Goal: Transaction & Acquisition: Purchase product/service

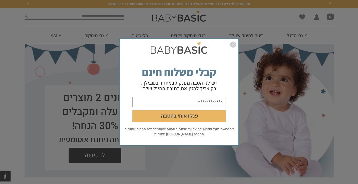
click at [233, 43] on img "סגור" at bounding box center [233, 44] width 6 height 6
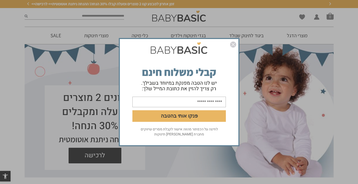
click at [232, 44] on img "סגור" at bounding box center [233, 44] width 6 height 6
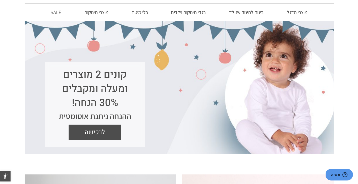
scroll to position [25, 0]
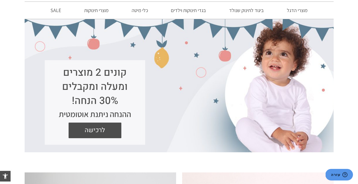
drag, startPoint x: 69, startPoint y: 102, endPoint x: 128, endPoint y: 74, distance: 65.9
click at [128, 74] on h1 "קונים 2 מוצרים ומעלה ומקבלים 30% הנחה!" at bounding box center [95, 87] width 80 height 42
copy h1 "קונים 2 מוצרים ומעלה ומקבלים 30% הנחה!"
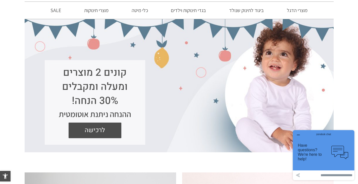
click at [201, 126] on div "קונים 2 מוצרים ומעלה ומקבלים 30% הנחה! ההנחה ניתנת אוטומטית לרכישה" at bounding box center [179, 85] width 309 height 133
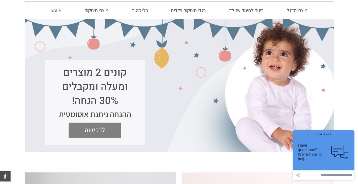
click at [93, 129] on span "לרכישה" at bounding box center [94, 130] width 45 height 16
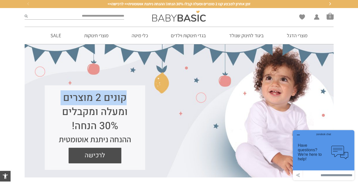
drag, startPoint x: 180, startPoint y: 93, endPoint x: 159, endPoint y: 106, distance: 24.7
click at [148, 106] on div "קונים 2 מוצרים ומעלה ומקבלים 30% הנחה! ההנחה ניתנת אוטומטית לרכישה" at bounding box center [179, 110] width 309 height 133
click at [153, 100] on div "קונים 2 מוצרים ומעלה ומקבלים 30% הנחה! ההנחה ניתנת אוטומטית לרכישה" at bounding box center [179, 110] width 309 height 133
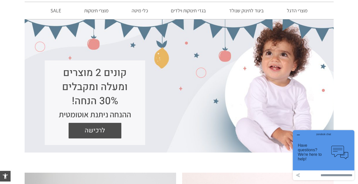
scroll to position [25, 0]
